Goal: Information Seeking & Learning: Learn about a topic

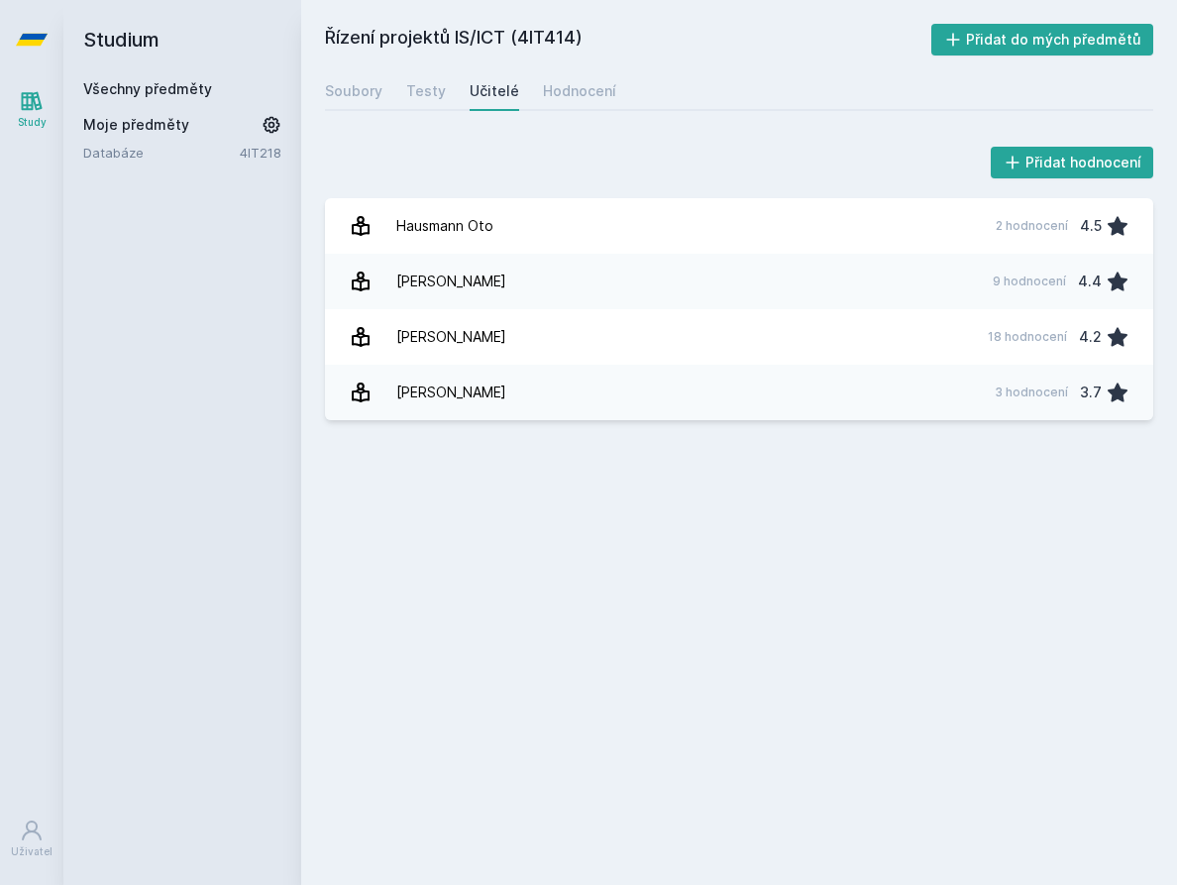
click at [128, 84] on link "Všechny předměty" at bounding box center [147, 88] width 129 height 17
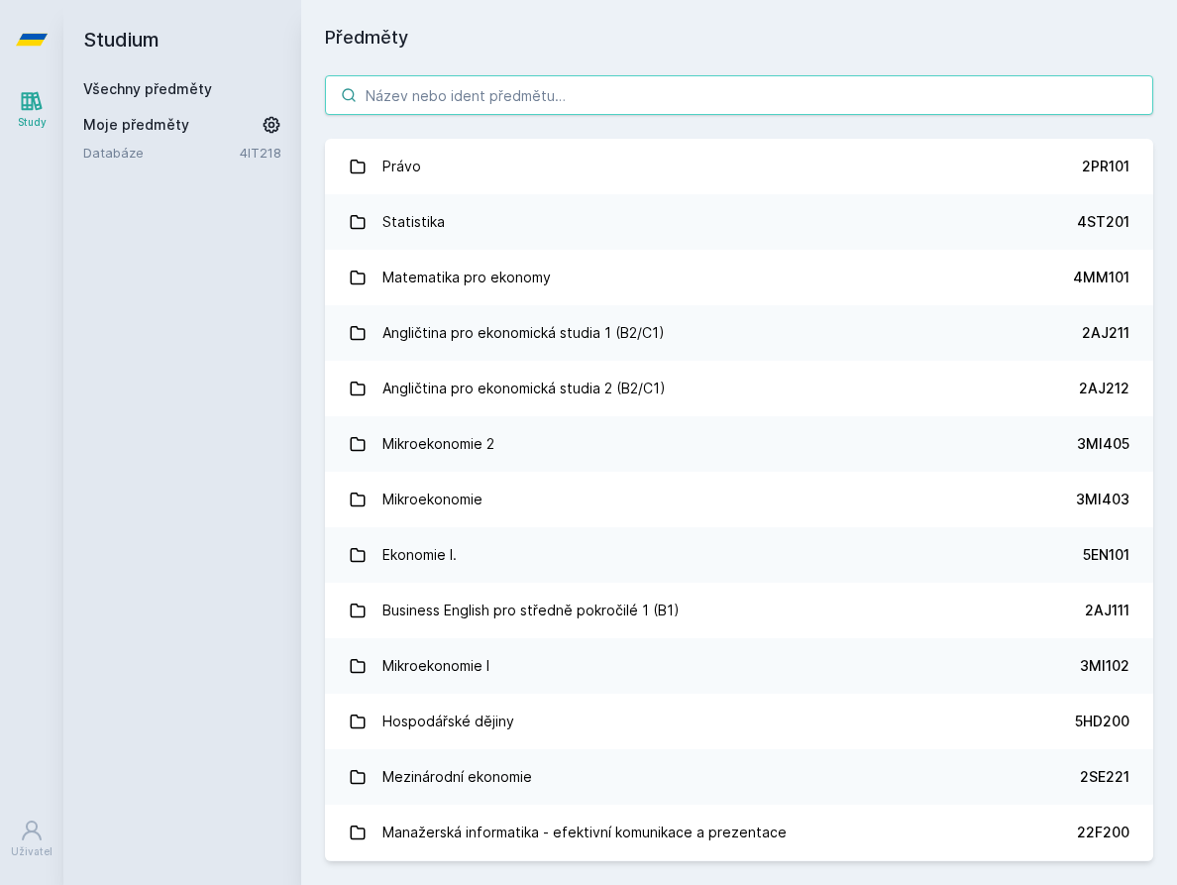
click at [421, 77] on input "search" at bounding box center [739, 95] width 829 height 40
type input "o"
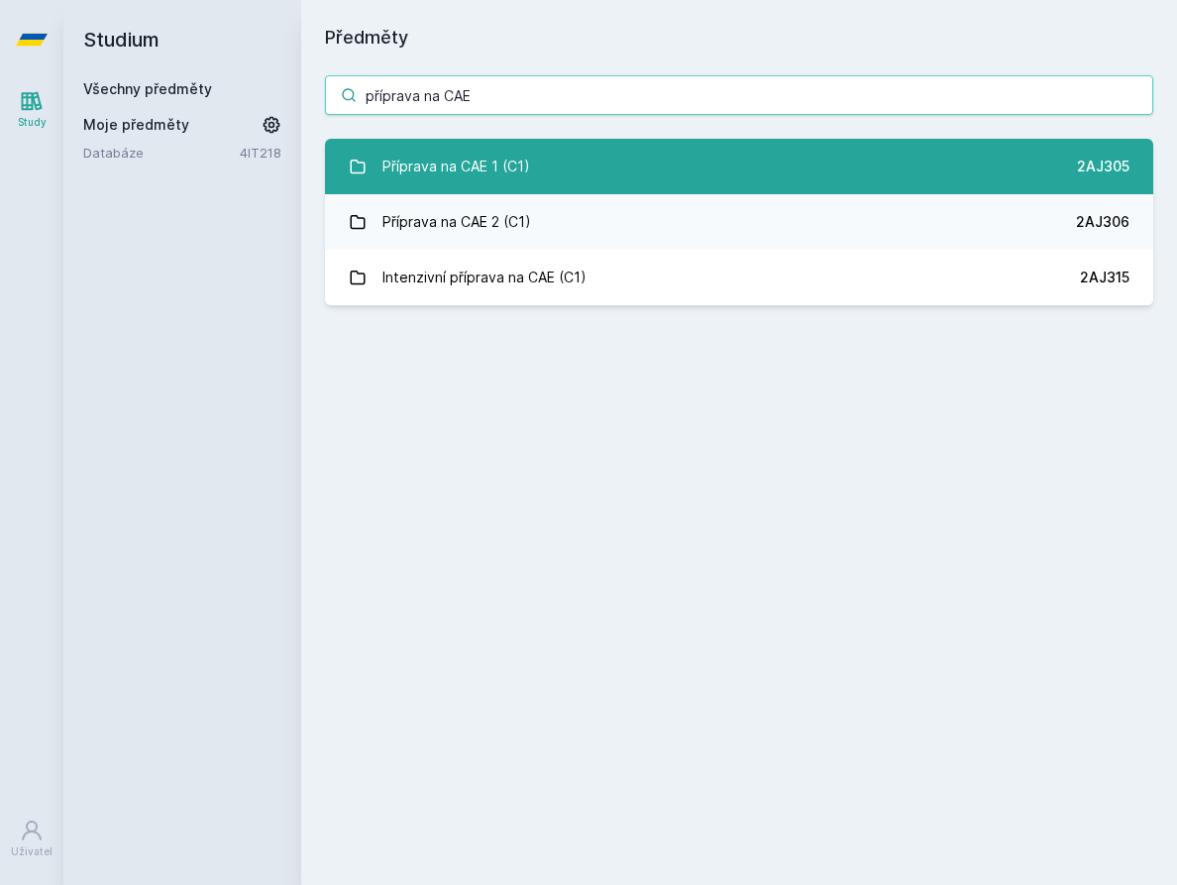
type input "příprava na CAE"
click at [693, 152] on link "Příprava na CAE 1 (C1) 2AJ305" at bounding box center [739, 167] width 829 height 56
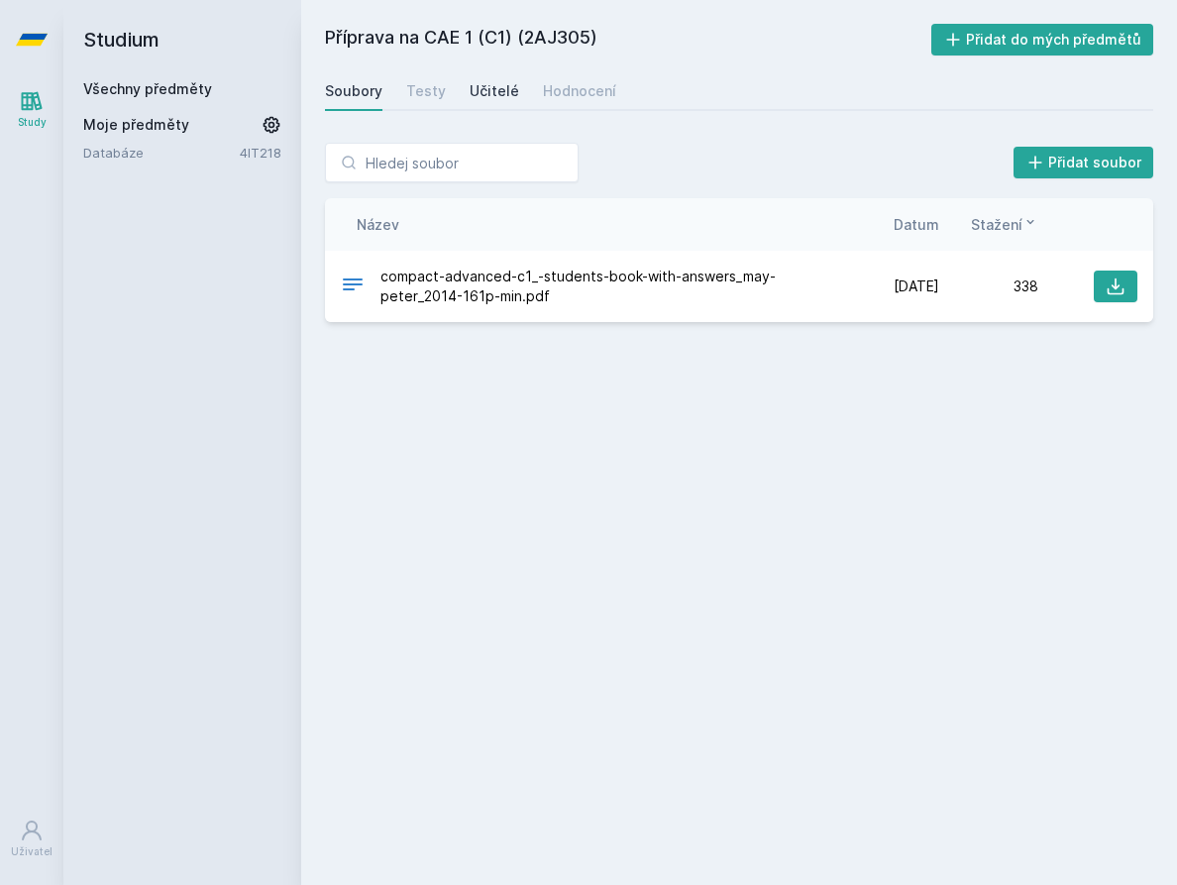
click at [498, 93] on div "Učitelé" at bounding box center [495, 91] width 50 height 20
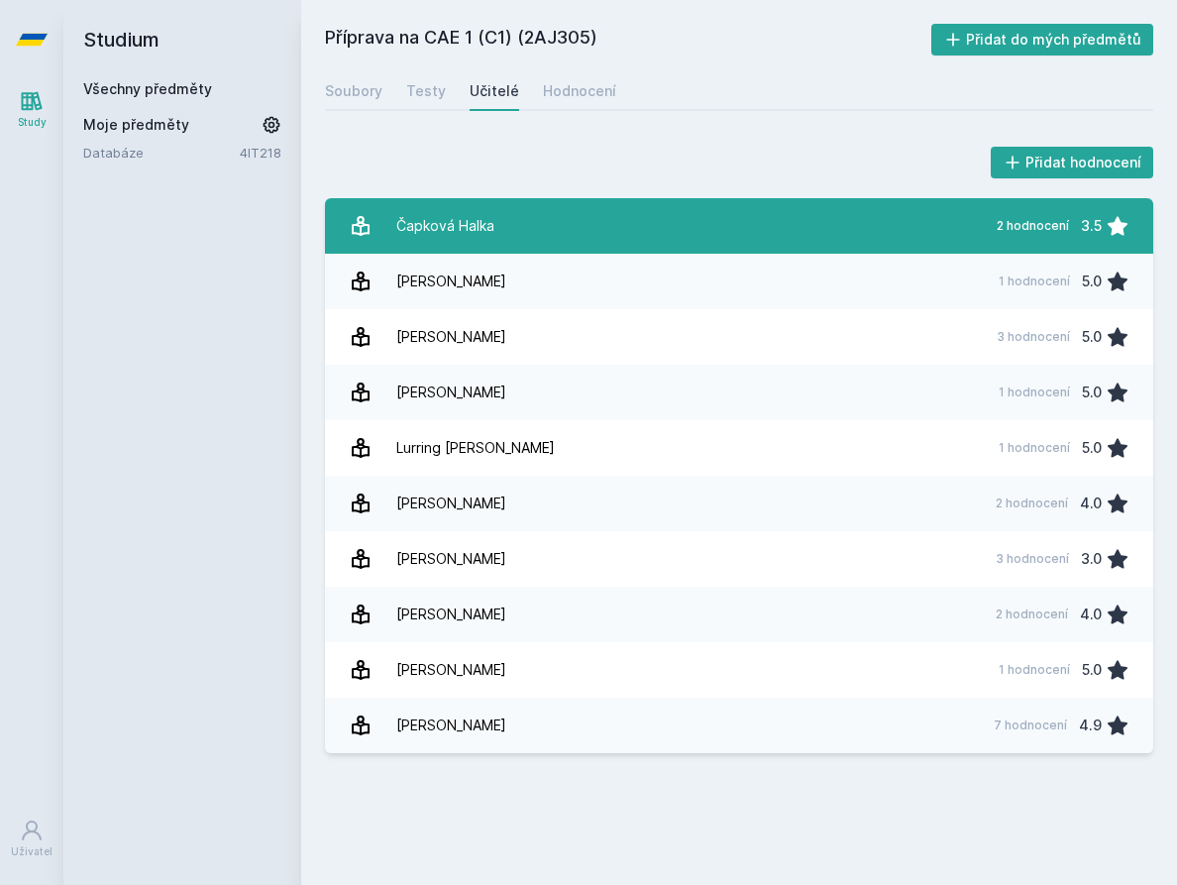
click at [634, 239] on link "Čapková Halka 2 hodnocení 3.5" at bounding box center [739, 226] width 829 height 56
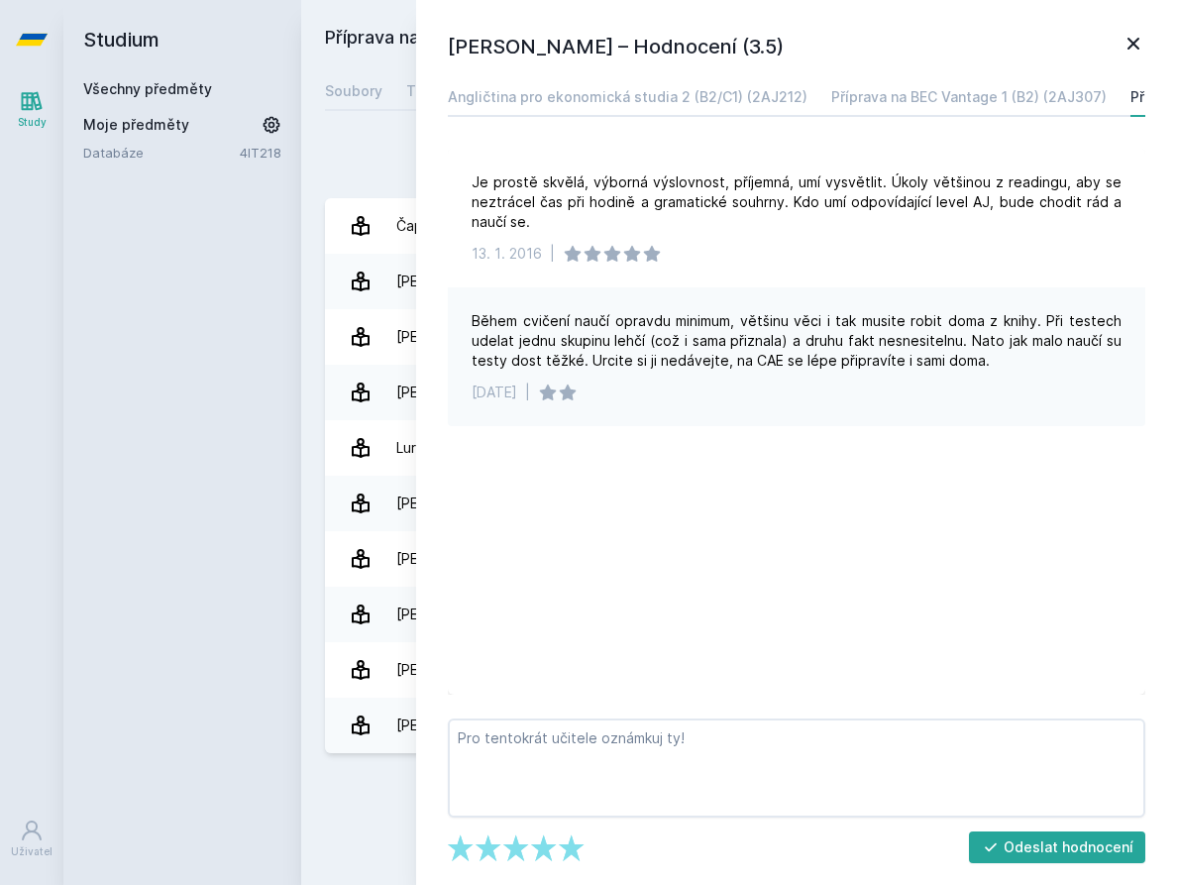
click at [169, 374] on div "Studium Všechny předměty Moje předměty Databáze 4IT218" at bounding box center [182, 442] width 238 height 885
click at [1130, 40] on icon at bounding box center [1134, 44] width 12 height 12
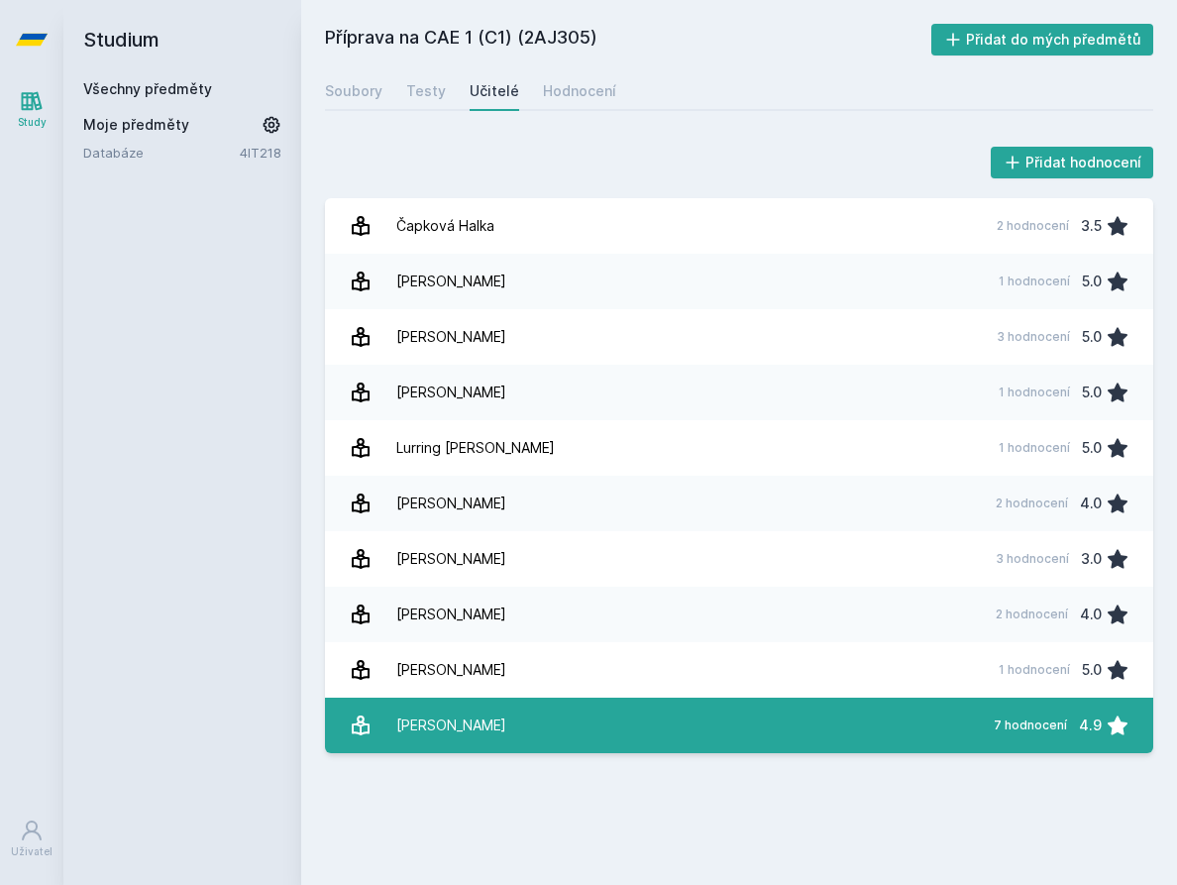
click at [691, 712] on link "[PERSON_NAME] 7 hodnocení 4.9" at bounding box center [739, 726] width 829 height 56
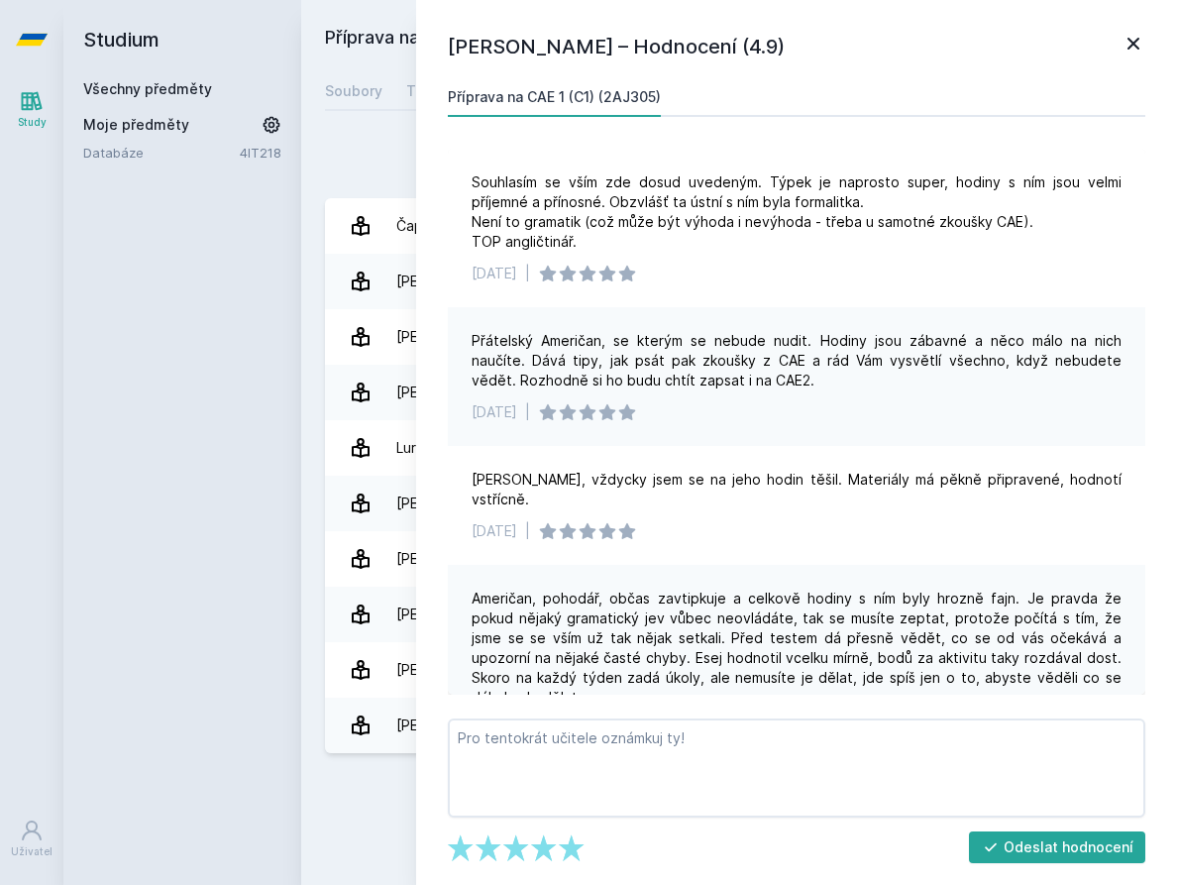
click at [129, 329] on div "Studium Všechny předměty Moje předměty Databáze 4IT218" at bounding box center [182, 442] width 238 height 885
click at [1130, 38] on icon at bounding box center [1134, 44] width 24 height 24
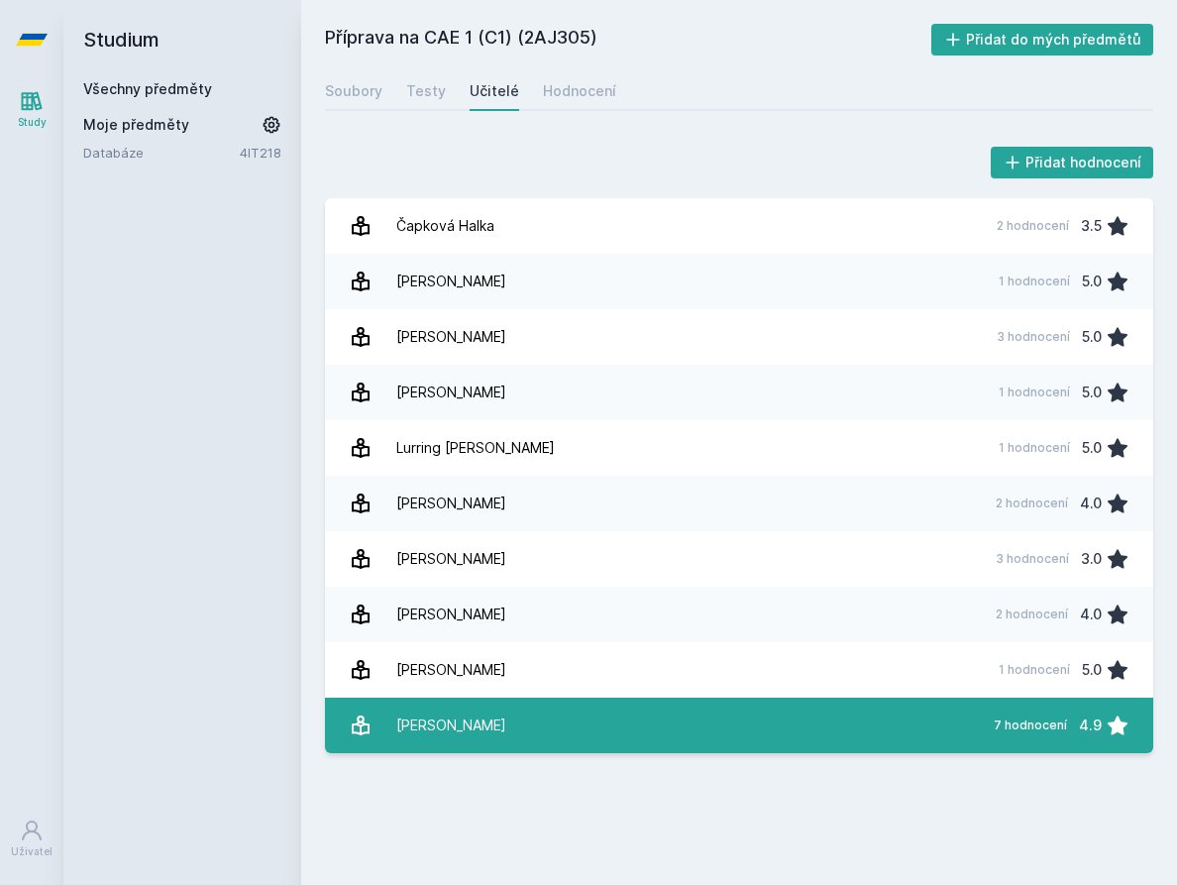
click at [607, 708] on link "[PERSON_NAME] 7 hodnocení 4.9" at bounding box center [739, 726] width 829 height 56
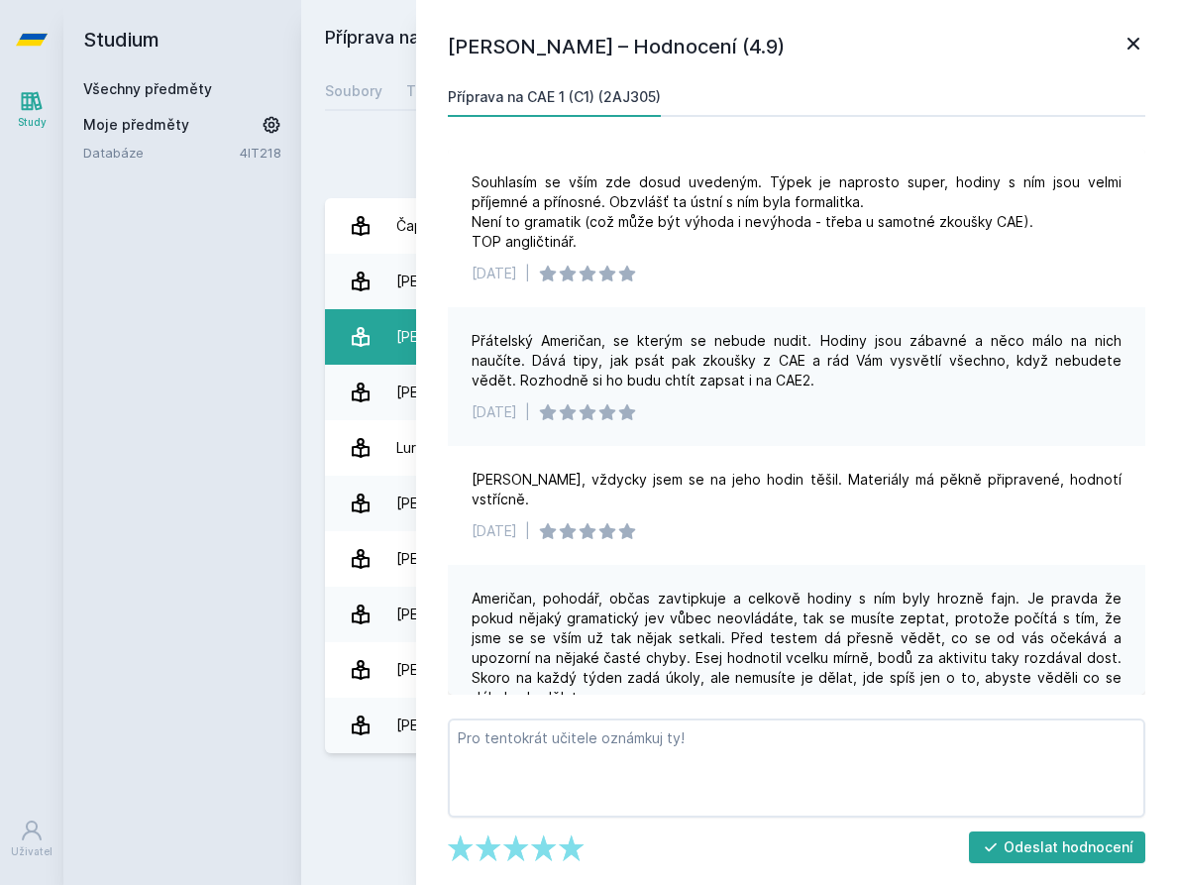
click at [333, 324] on link "[PERSON_NAME] 3 hodnocení 5.0" at bounding box center [739, 337] width 829 height 56
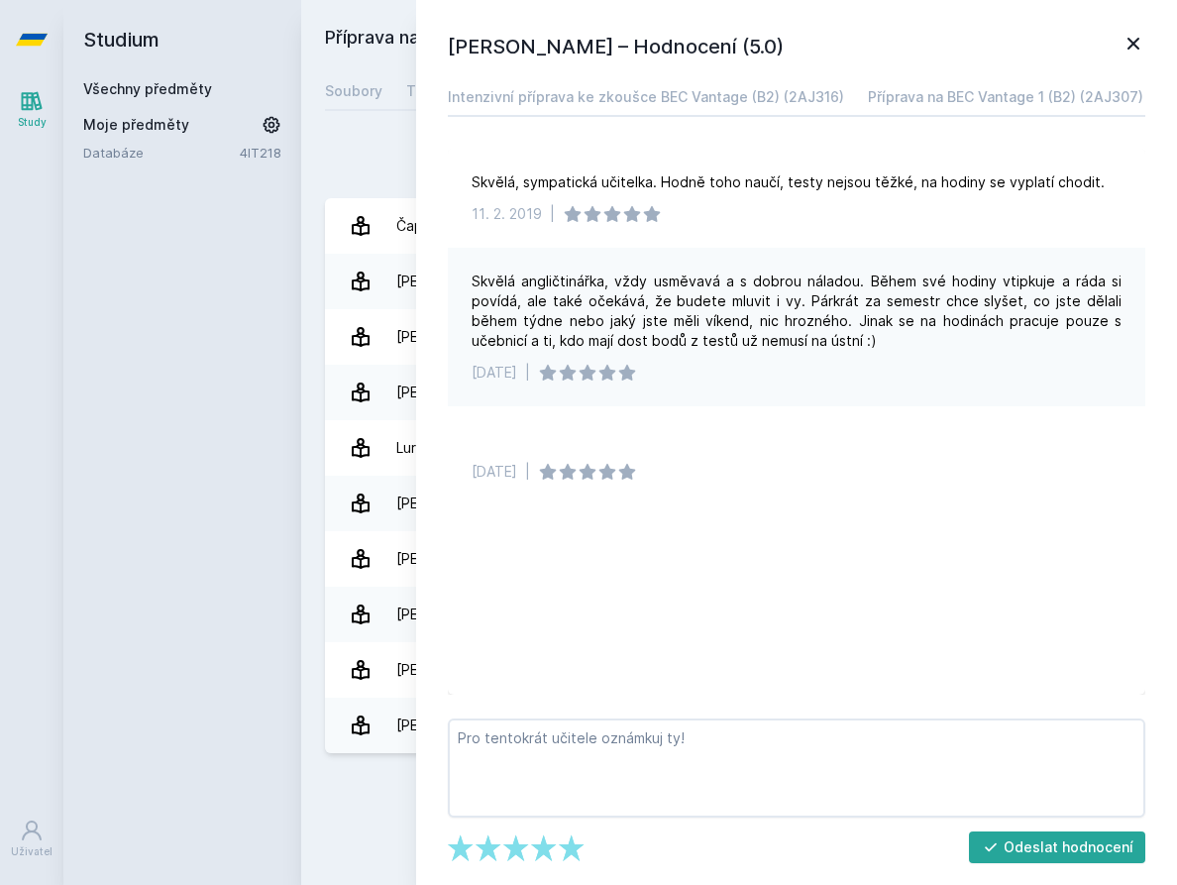
click at [258, 282] on div "Studium Všechny předměty Moje předměty Databáze 4IT218" at bounding box center [182, 442] width 238 height 885
click at [1138, 42] on icon at bounding box center [1134, 44] width 24 height 24
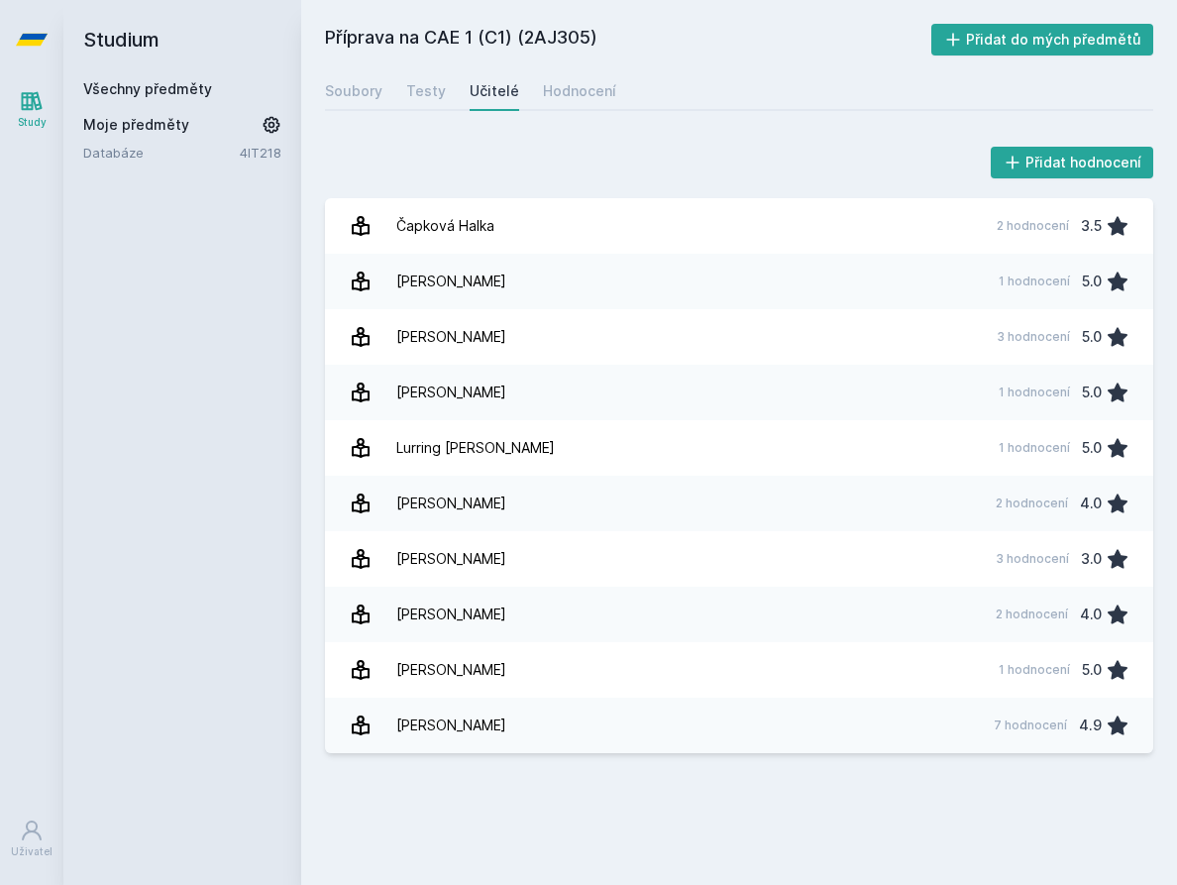
click at [164, 89] on link "Všechny předměty" at bounding box center [147, 88] width 129 height 17
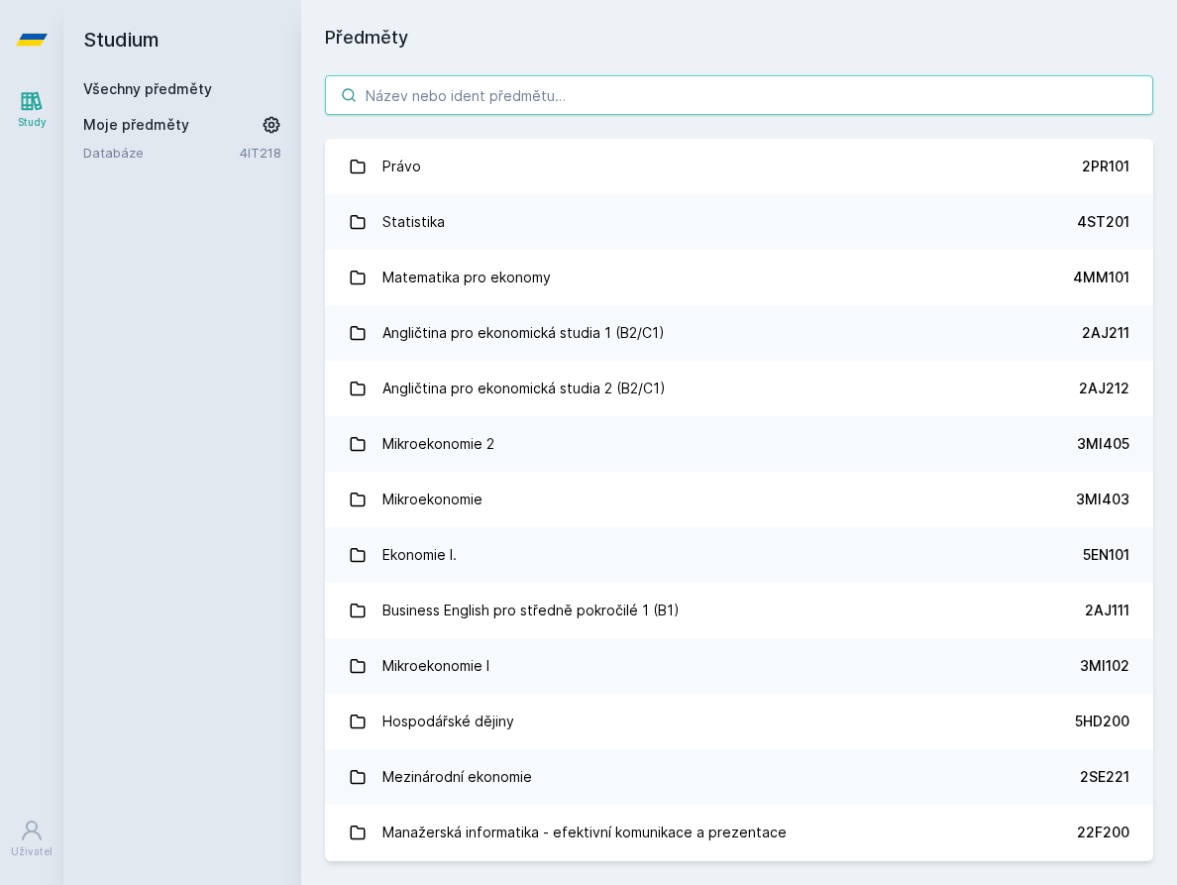
click at [468, 104] on input "search" at bounding box center [739, 95] width 829 height 40
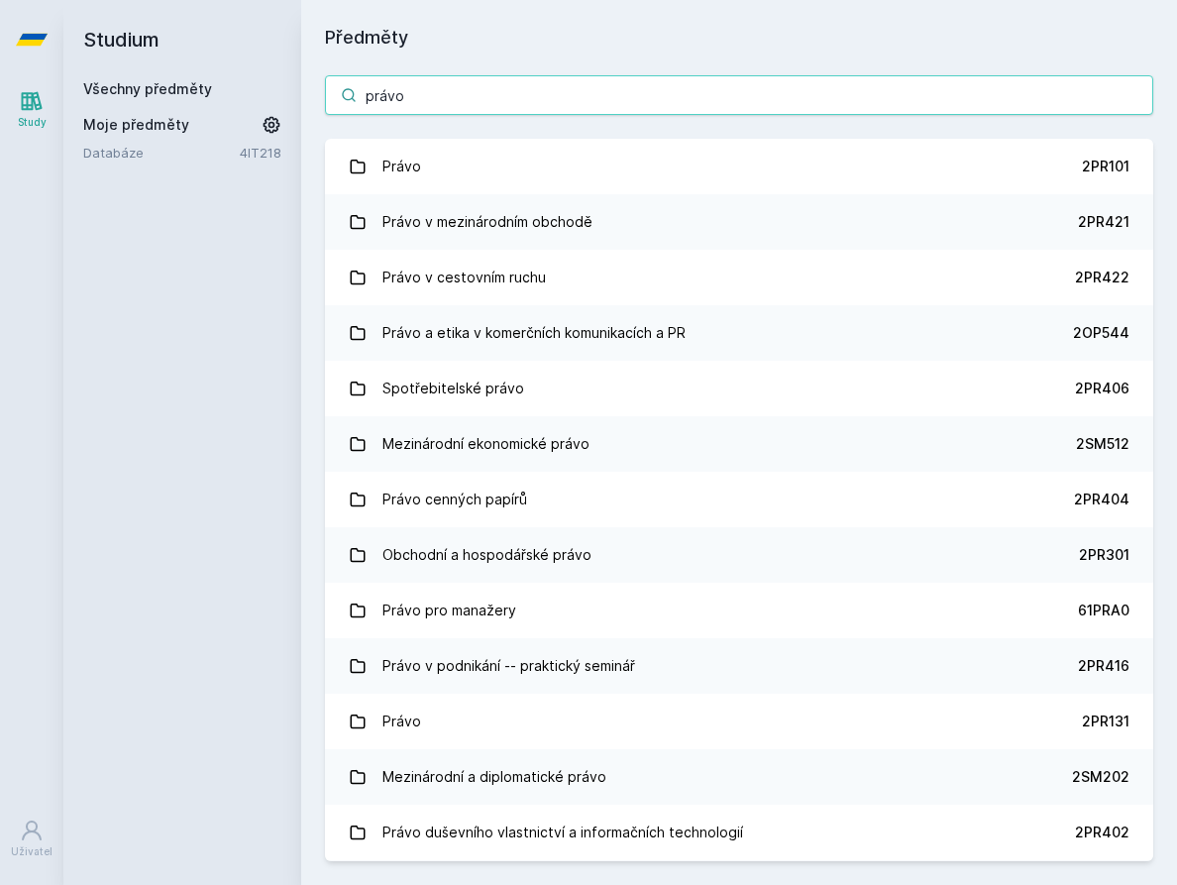
type input "právo"
